Goal: Check status: Check status

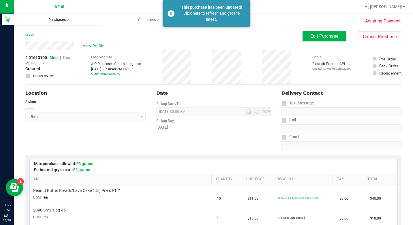
click at [16, 20] on span "Purchases" at bounding box center [59, 19] width 90 height 5
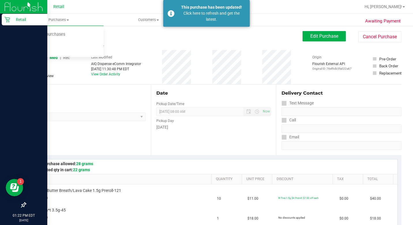
click at [11, 20] on p "Retail" at bounding box center [27, 19] width 35 height 7
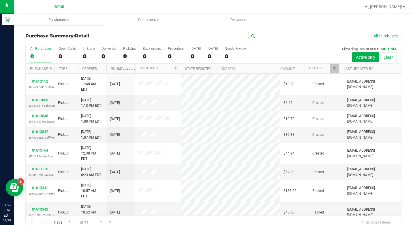
click at [289, 38] on input "text" at bounding box center [306, 36] width 115 height 9
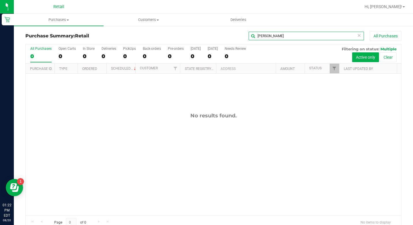
drag, startPoint x: 266, startPoint y: 38, endPoint x: 215, endPoint y: 35, distance: 51.7
click at [215, 36] on div "[PERSON_NAME] All Purchases" at bounding box center [276, 36] width 251 height 10
type input "[PERSON_NAME]"
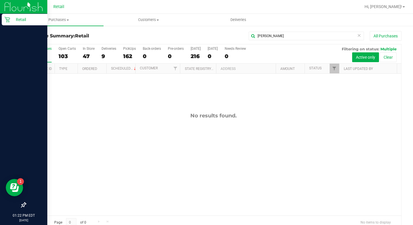
click at [3, 22] on div "Retail" at bounding box center [25, 20] width 46 height 12
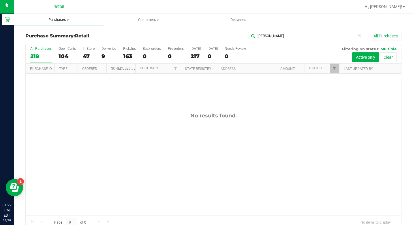
click at [68, 21] on span "Purchases" at bounding box center [59, 19] width 90 height 5
click at [54, 33] on span "Summary of purchases" at bounding box center [43, 34] width 59 height 5
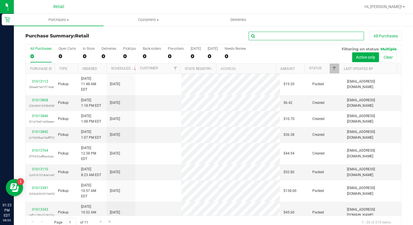
click at [299, 37] on input "text" at bounding box center [306, 36] width 115 height 9
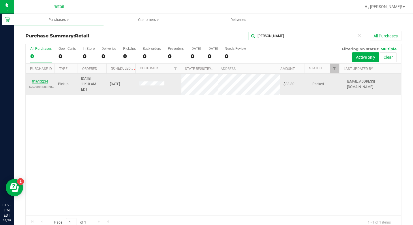
type input "[PERSON_NAME]"
click at [40, 80] on link "01613234" at bounding box center [40, 82] width 16 height 4
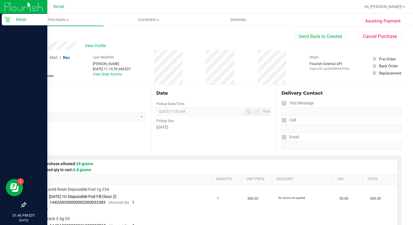
click at [12, 21] on p "Retail" at bounding box center [27, 19] width 35 height 7
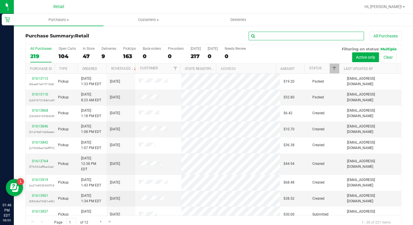
click at [292, 37] on input "text" at bounding box center [306, 36] width 115 height 9
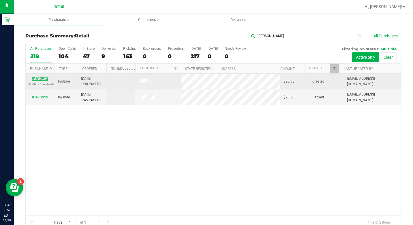
type input "[PERSON_NAME]"
click at [41, 78] on link "01613912" at bounding box center [40, 79] width 16 height 4
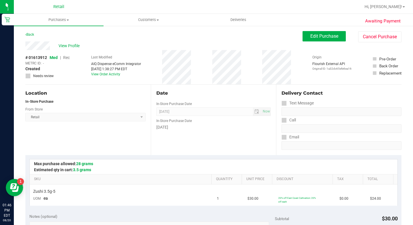
click at [360, 36] on button "Cancel Purchase" at bounding box center [379, 36] width 43 height 11
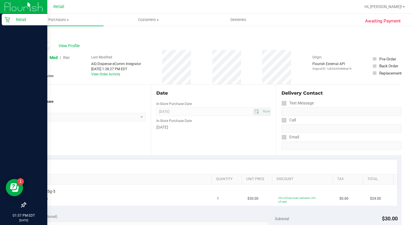
click at [10, 23] on div "Retail" at bounding box center [25, 20] width 46 height 12
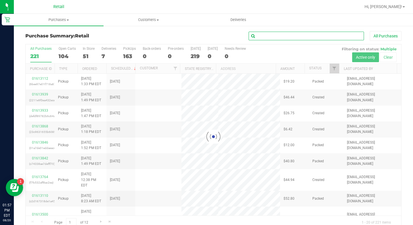
click at [327, 36] on input "text" at bounding box center [306, 36] width 115 height 9
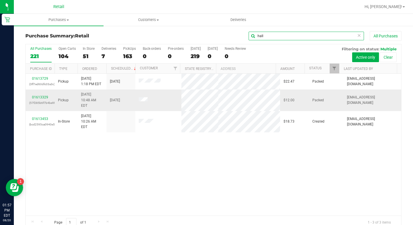
type input "hall"
click at [44, 100] on p "(57f285b6f7b4be9f)" at bounding box center [40, 102] width 22 height 5
click at [44, 95] on link "01613329" at bounding box center [40, 97] width 16 height 4
